Goal: Navigation & Orientation: Find specific page/section

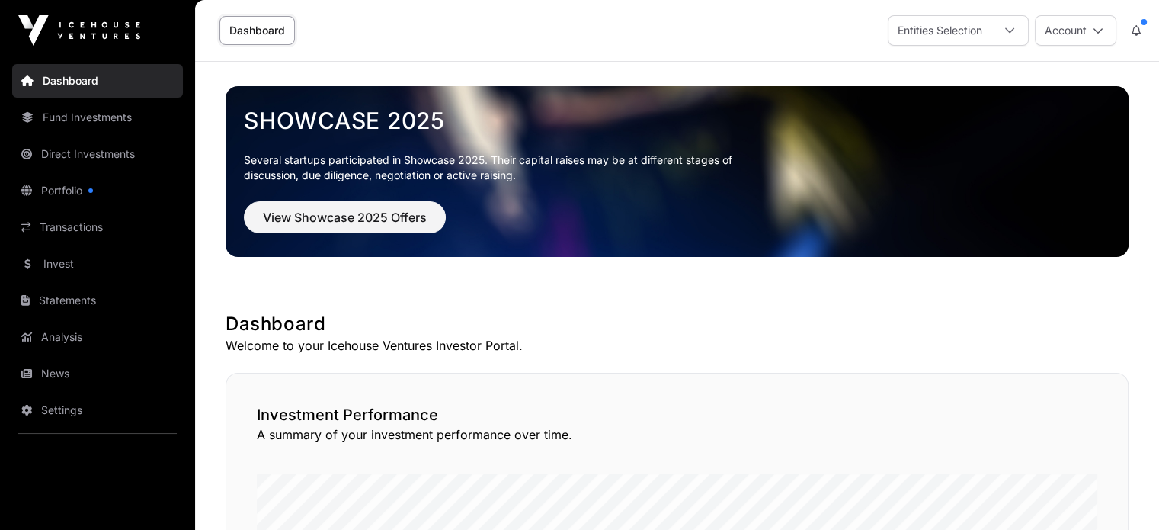
click at [66, 153] on link "Direct Investments" at bounding box center [97, 154] width 171 height 34
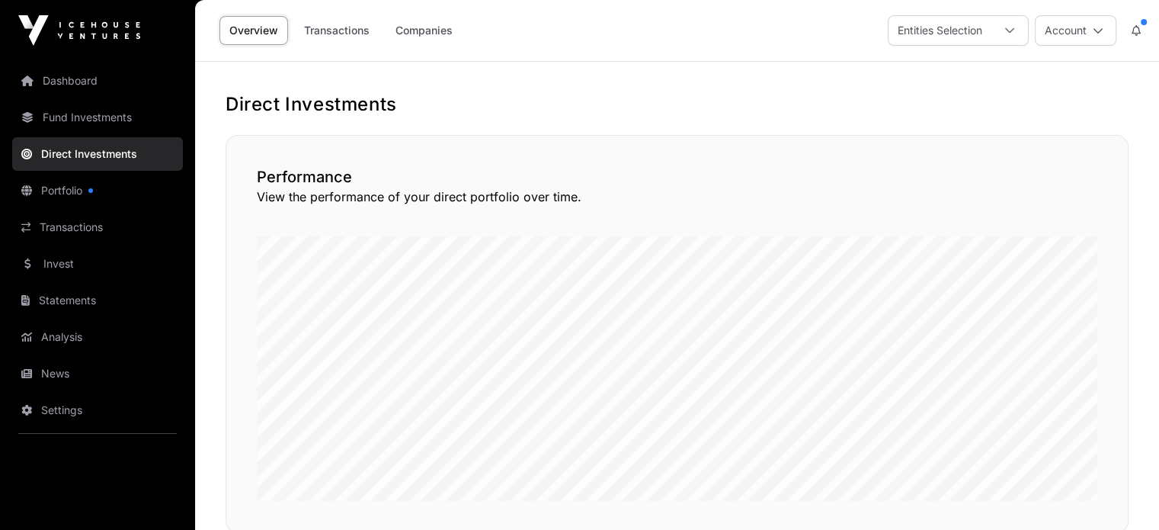
click at [426, 25] on link "Companies" at bounding box center [424, 30] width 77 height 29
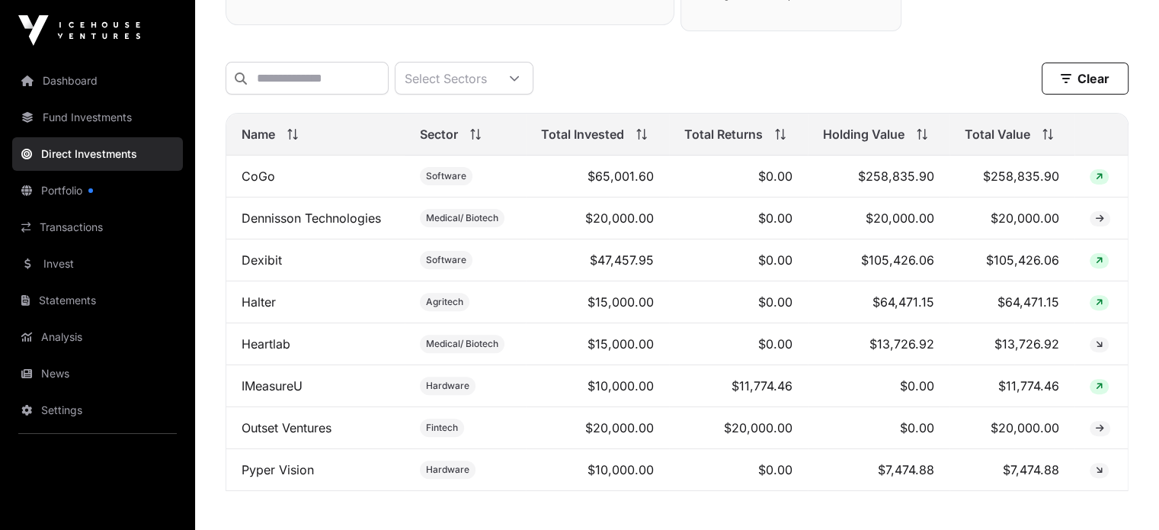
scroll to position [559, 0]
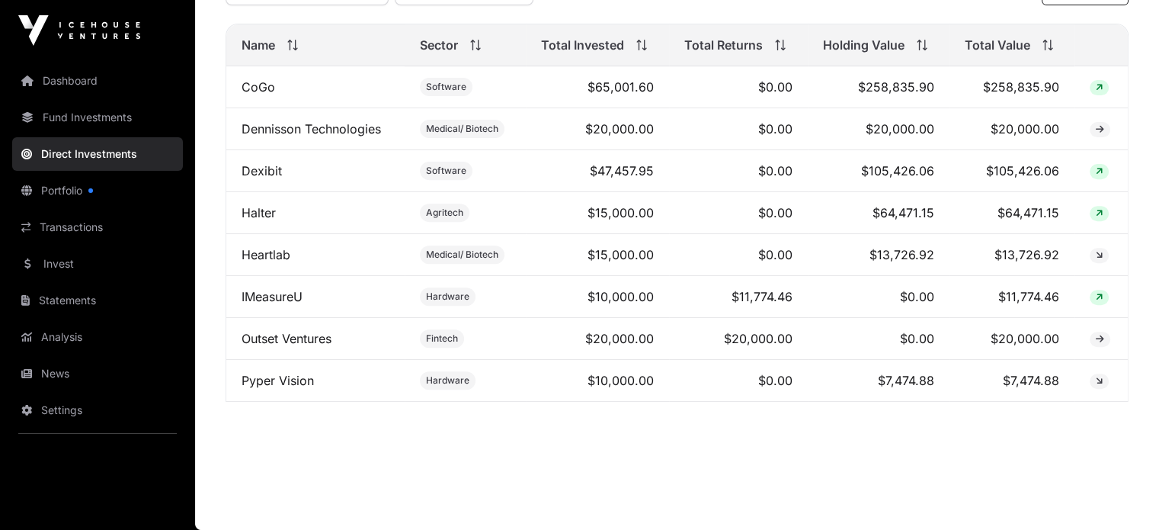
click at [59, 125] on link "Fund Investments" at bounding box center [97, 118] width 171 height 34
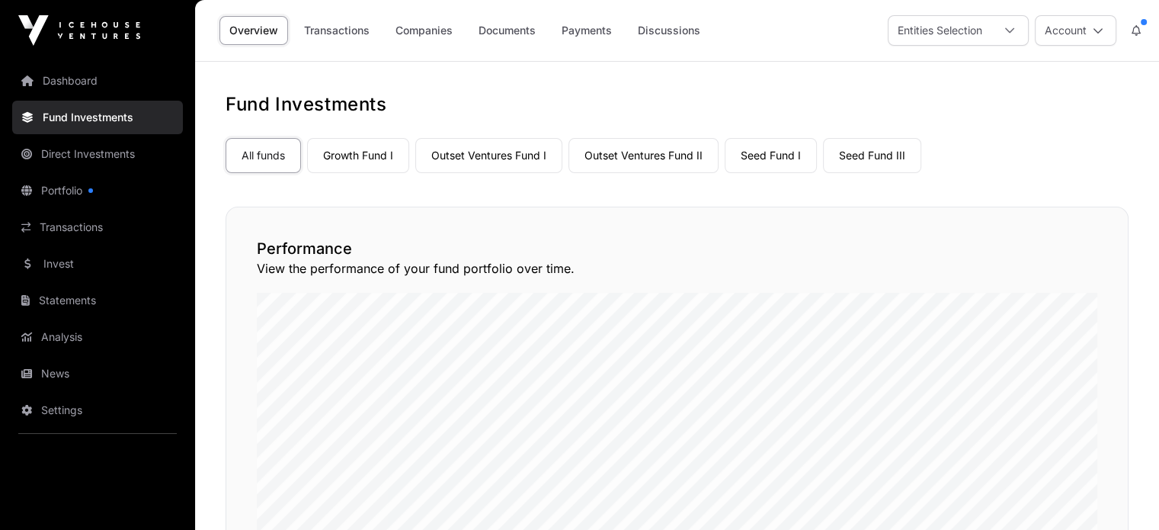
click at [467, 158] on link "Outset Ventures Fund I" at bounding box center [488, 155] width 147 height 35
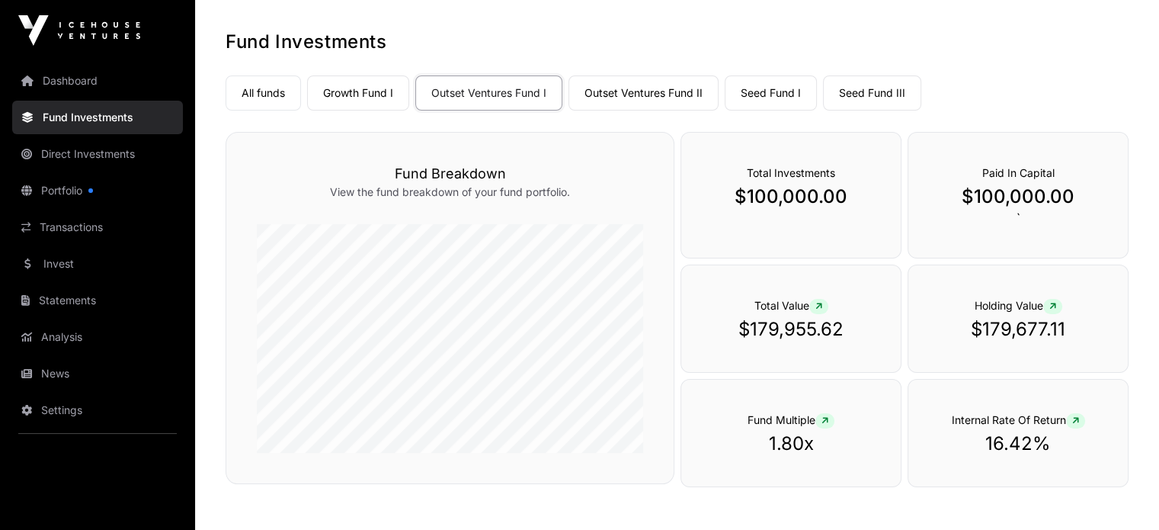
scroll to position [63, 0]
click at [272, 94] on link "All funds" at bounding box center [263, 92] width 75 height 35
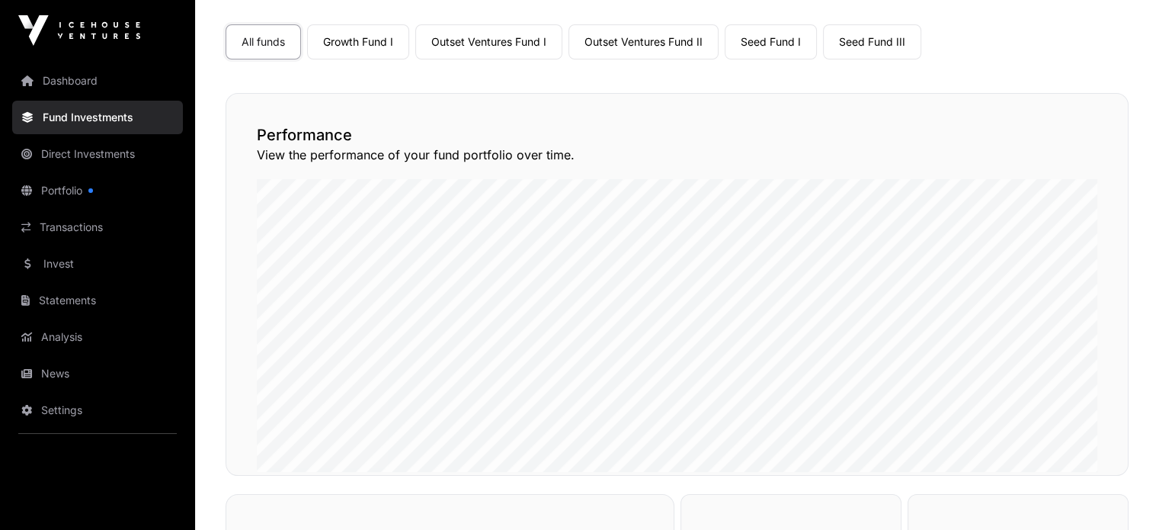
scroll to position [124, 0]
